Goal: Book appointment/travel/reservation

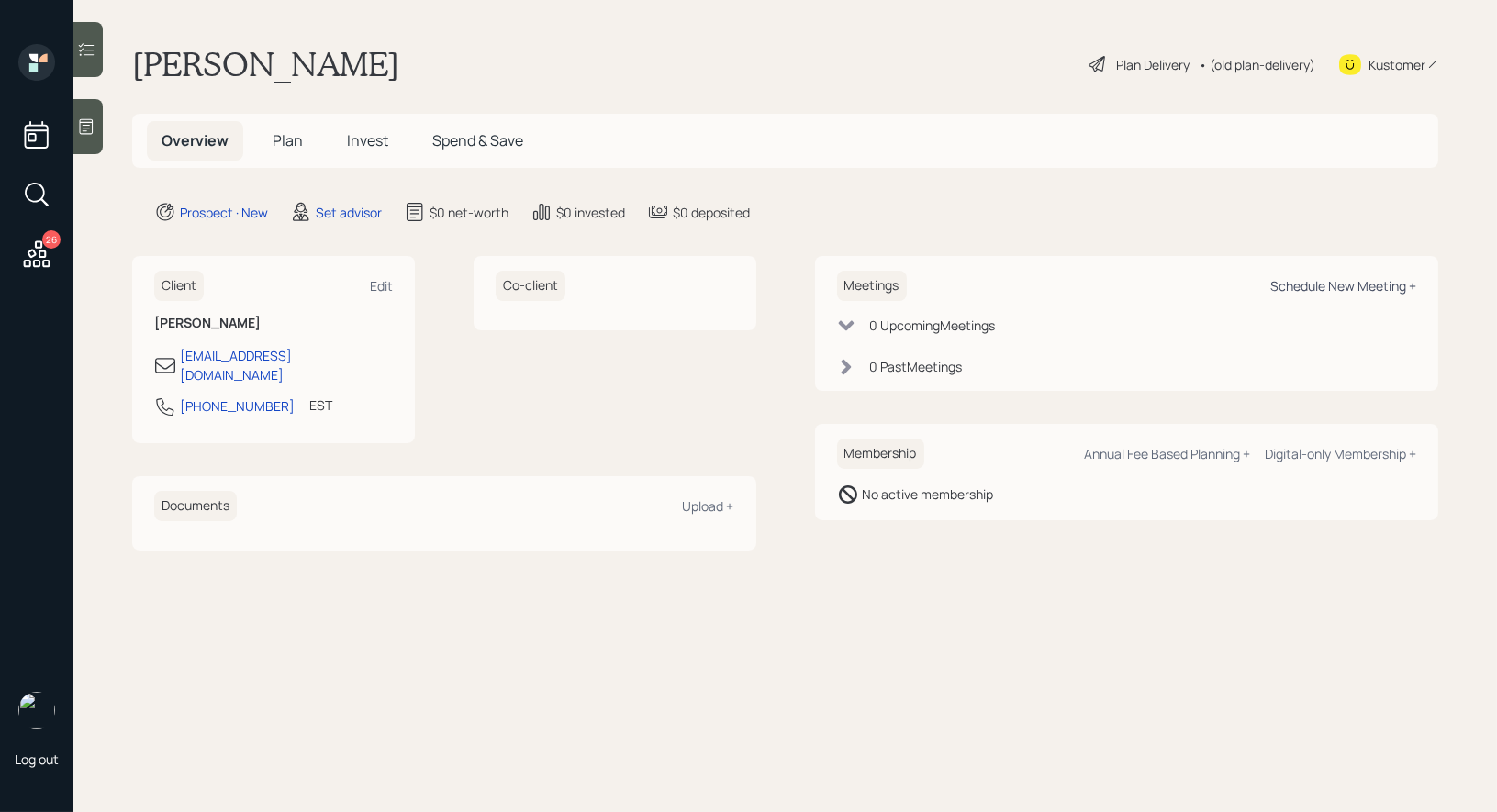
click at [1352, 282] on div "Schedule New Meeting +" at bounding box center [1343, 286] width 146 height 17
select select "round-[PERSON_NAME]"
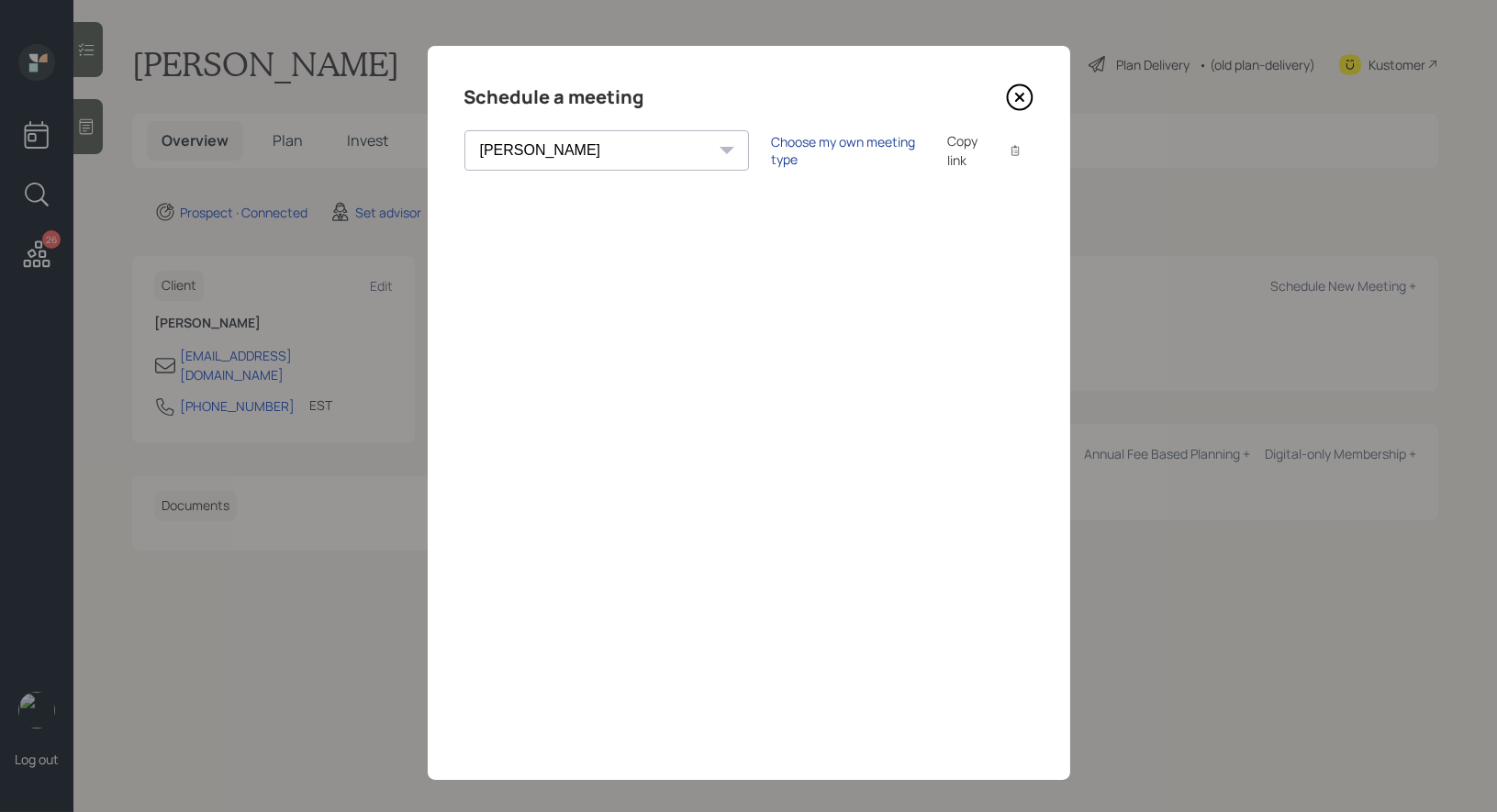
click at [771, 148] on div "Choose my own meeting type" at bounding box center [847, 150] width 154 height 35
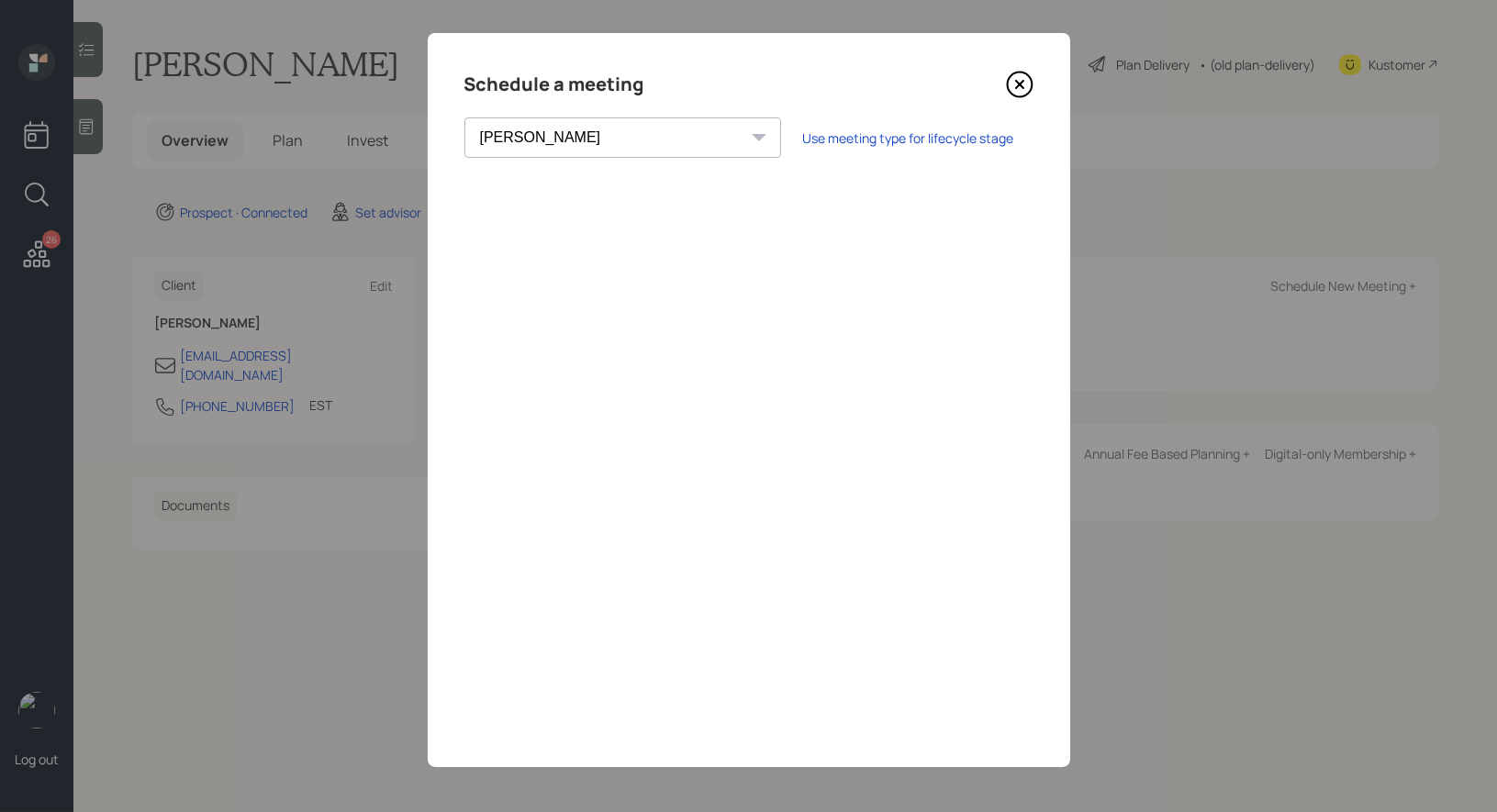
click at [1019, 81] on icon at bounding box center [1019, 84] width 27 height 27
